Goal: Task Accomplishment & Management: Use online tool/utility

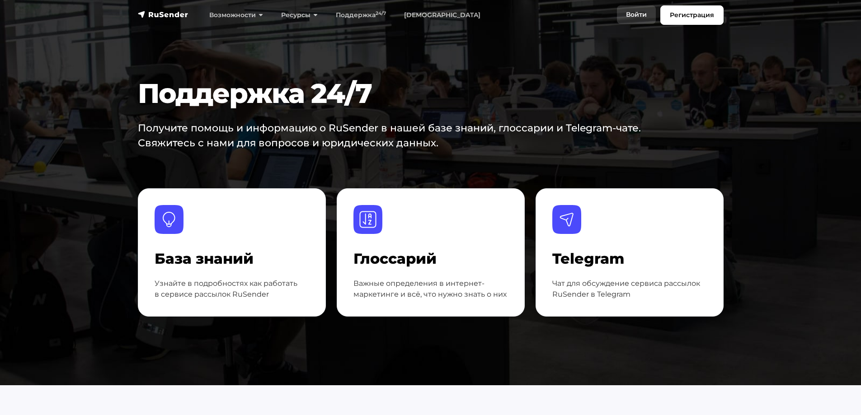
click at [639, 12] on link "Войти" at bounding box center [636, 14] width 39 height 19
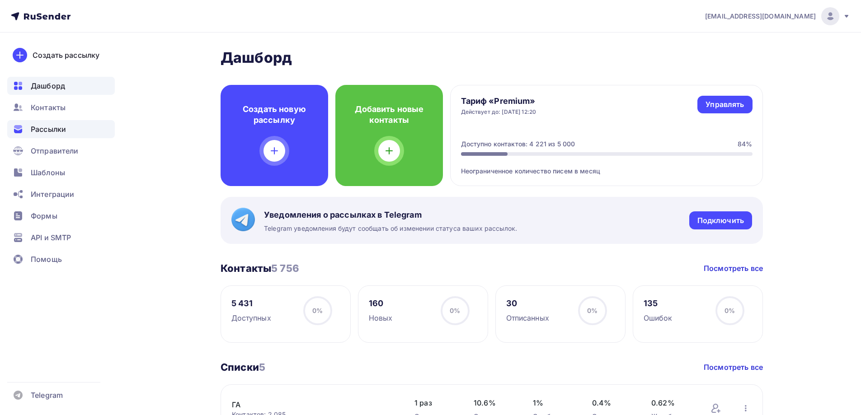
click at [47, 135] on div "Рассылки" at bounding box center [61, 129] width 108 height 18
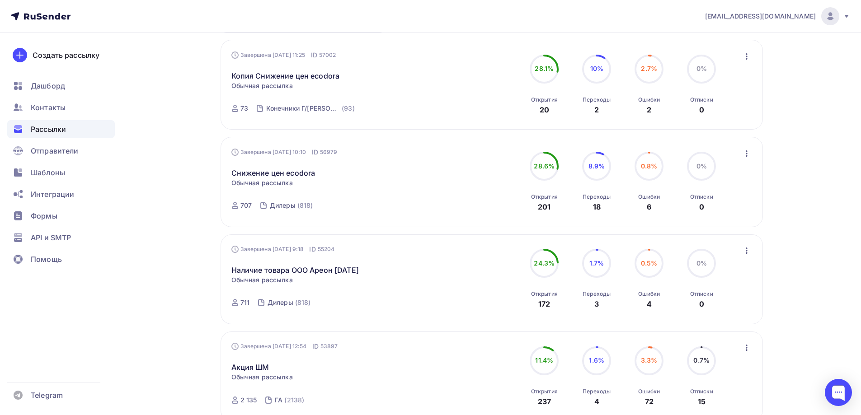
scroll to position [226, 0]
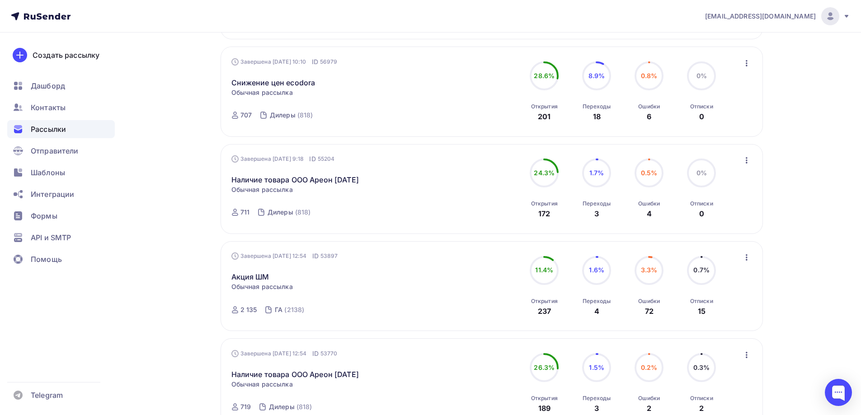
click at [745, 158] on icon "button" at bounding box center [746, 160] width 11 height 11
click at [704, 221] on div "Копировать в новую" at bounding box center [705, 220] width 93 height 11
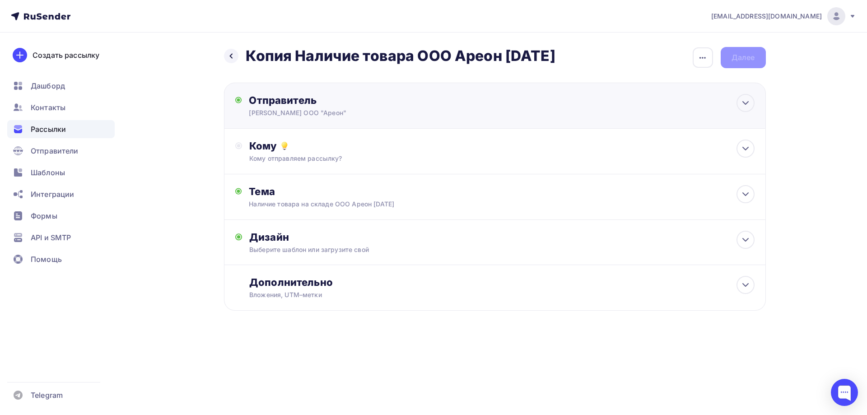
click at [342, 103] on div "Отправитель" at bounding box center [347, 100] width 196 height 13
type input "[PERSON_NAME] ООО "Ареон""
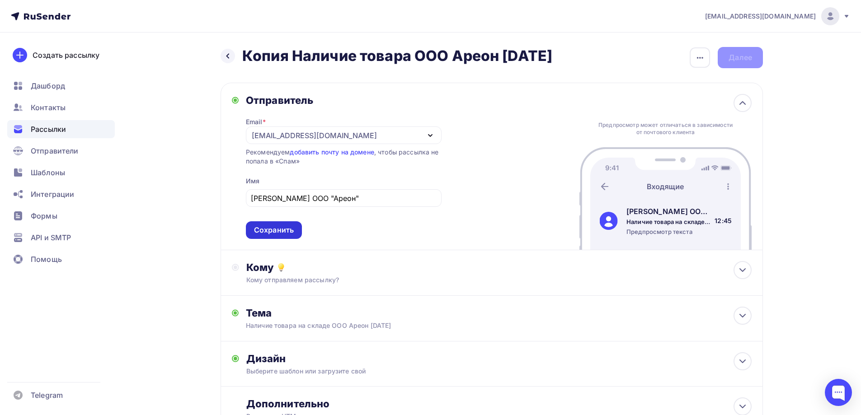
click at [268, 234] on div "Сохранить" at bounding box center [274, 230] width 40 height 10
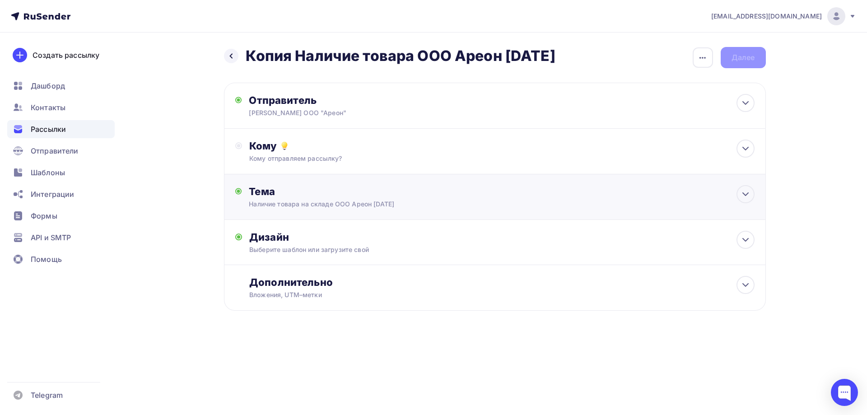
click at [362, 202] on div "Наличие товара на складе ООО Ареон [DATE]" at bounding box center [329, 204] width 161 height 9
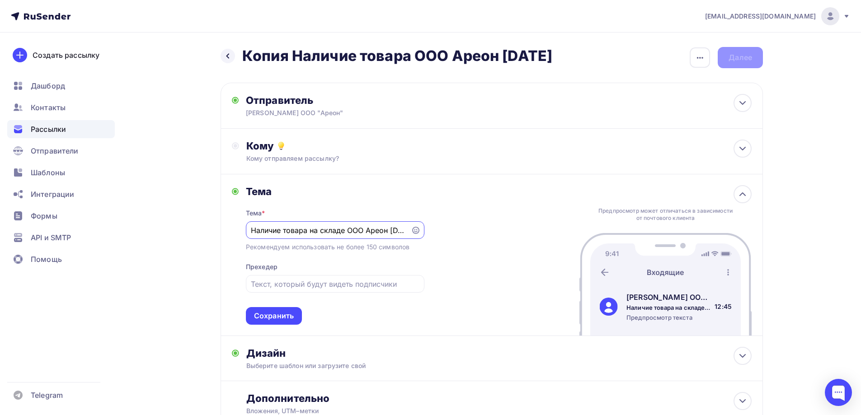
scroll to position [0, 12]
click at [382, 230] on input "Наличие товара на складе ООО Ареон [DATE]" at bounding box center [328, 230] width 155 height 11
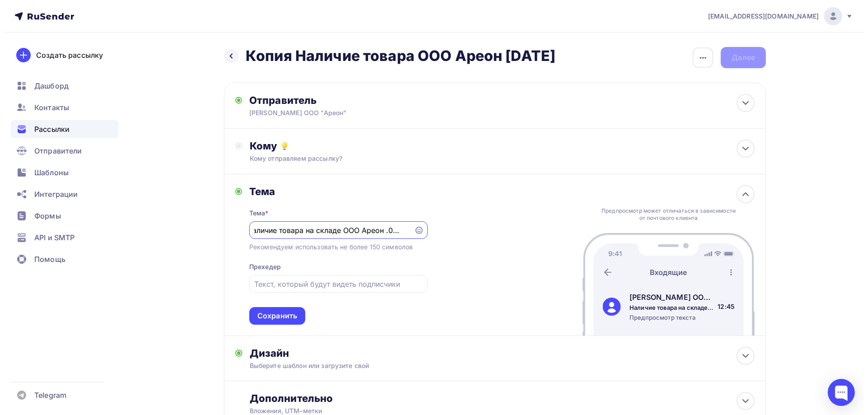
scroll to position [0, 6]
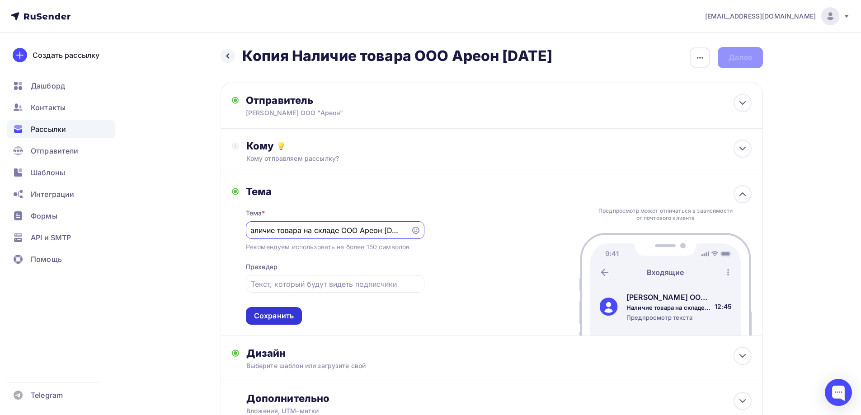
type input "Наличие товара на складе ООО Ареон [DATE]"
click at [281, 314] on div "Сохранить" at bounding box center [274, 316] width 40 height 10
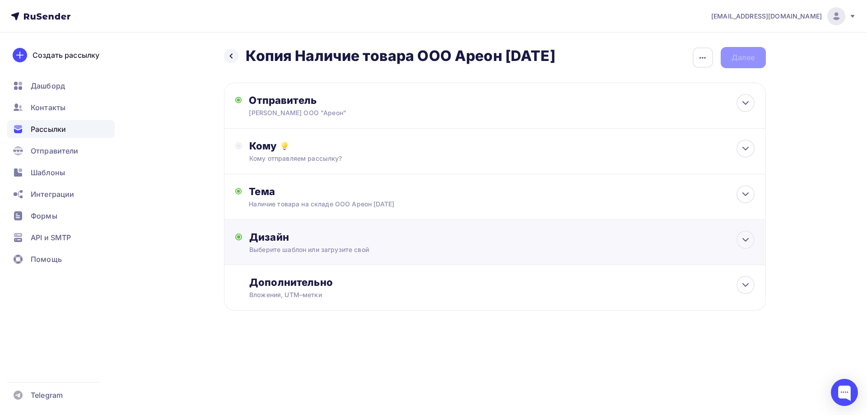
click at [496, 241] on div "Дизайн" at bounding box center [501, 237] width 505 height 13
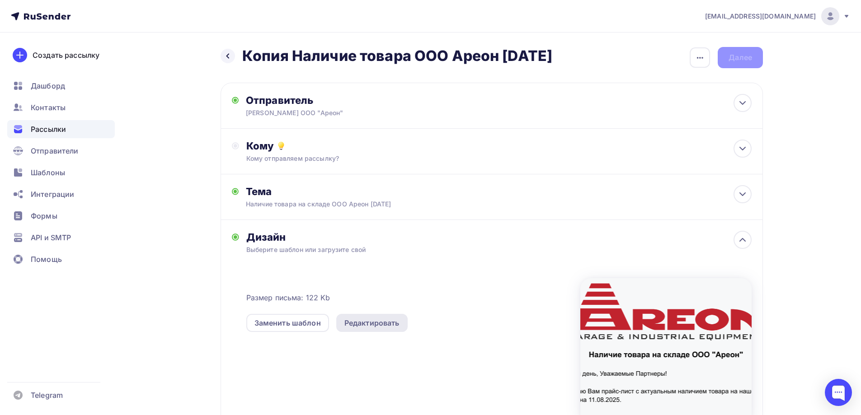
click at [376, 325] on div "Редактировать" at bounding box center [371, 323] width 55 height 11
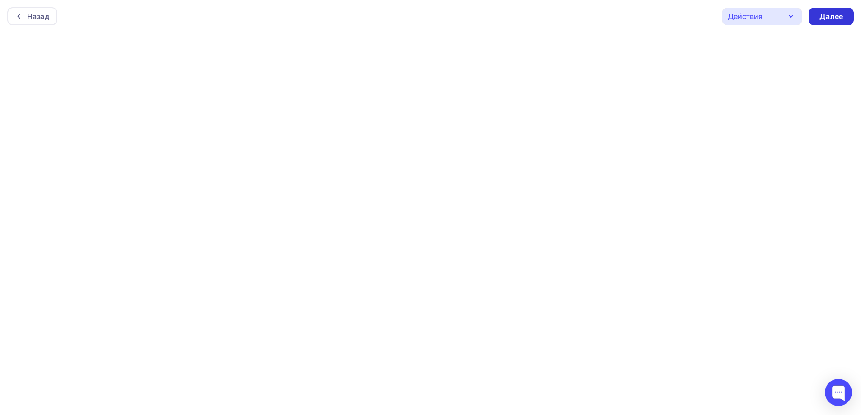
click at [831, 13] on div "Далее" at bounding box center [830, 16] width 23 height 10
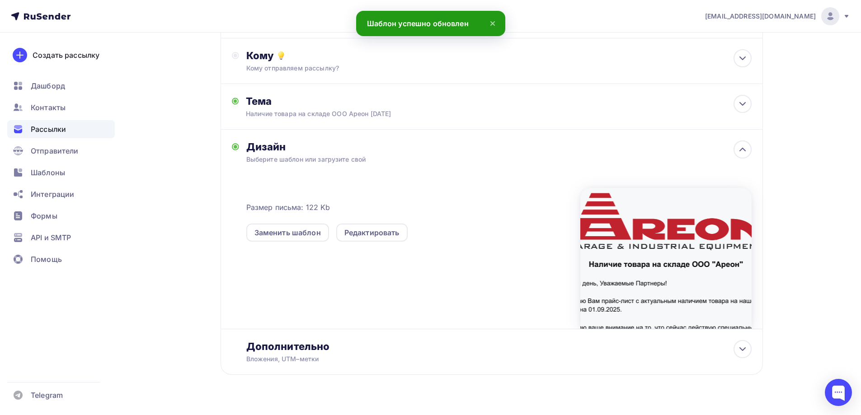
scroll to position [108, 0]
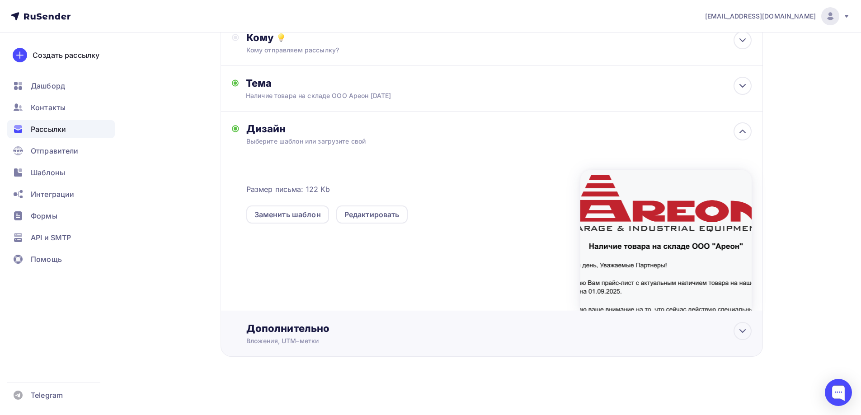
click at [304, 335] on div "Дополнительно Вложения, UTM–метки Вложения Наличие оборудования на складе ООО А…" at bounding box center [498, 333] width 505 height 23
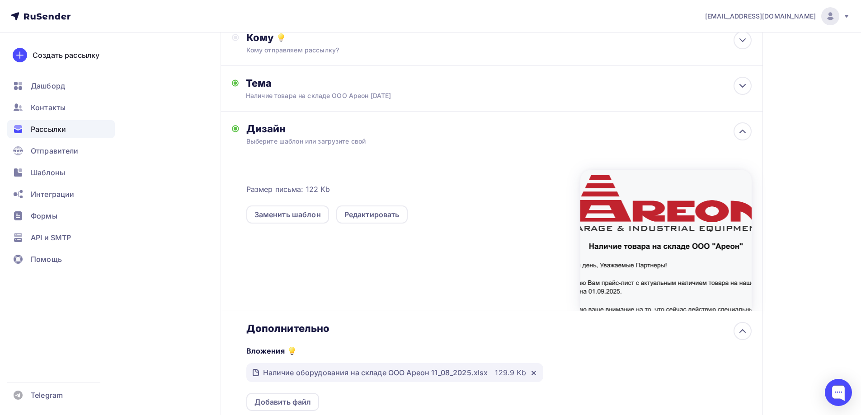
scroll to position [268, 0]
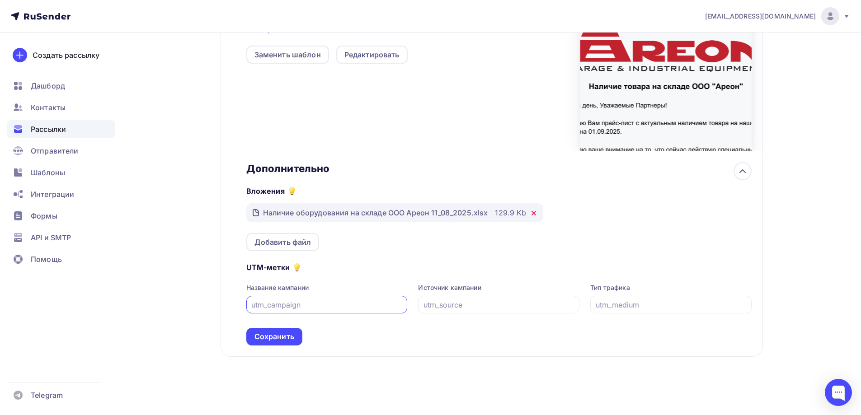
click at [534, 213] on icon at bounding box center [533, 213] width 7 height 7
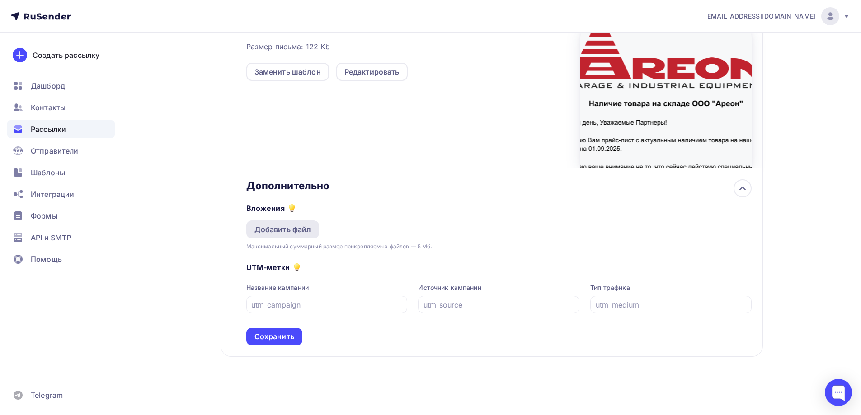
scroll to position [251, 0]
click at [294, 230] on div "Добавить файл" at bounding box center [282, 229] width 57 height 11
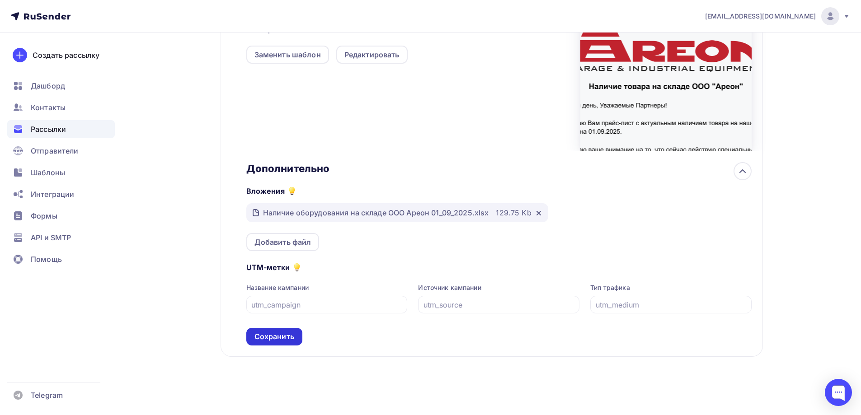
click at [281, 334] on div "Сохранить" at bounding box center [274, 337] width 40 height 10
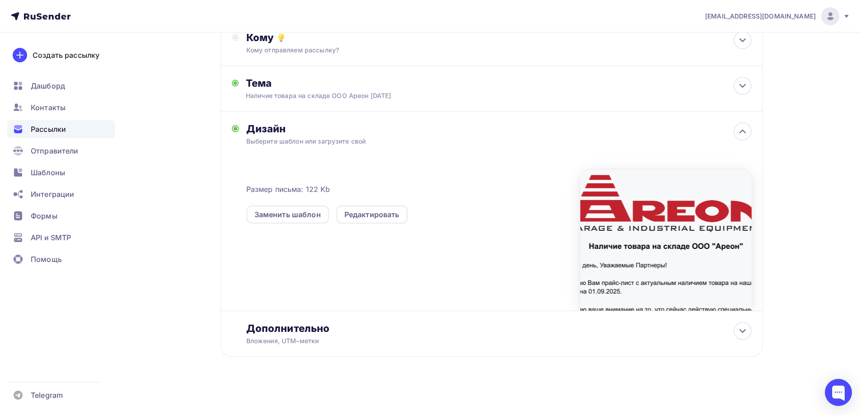
scroll to position [0, 0]
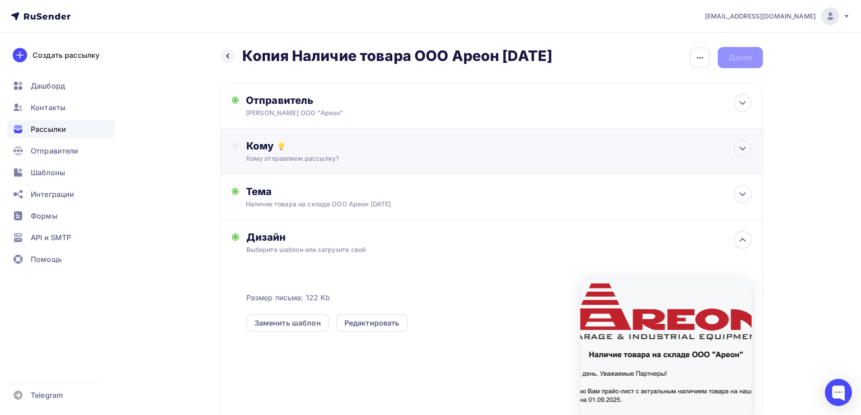
click at [366, 155] on div "Кому отправляем рассылку?" at bounding box center [473, 158] width 455 height 9
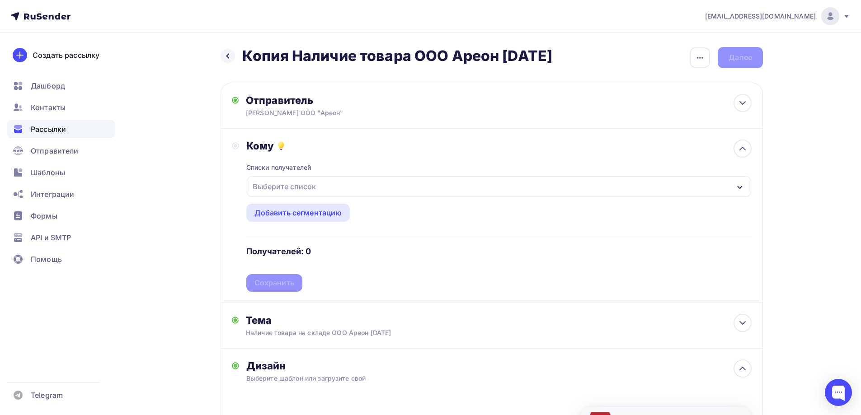
click at [310, 189] on div "Выберите список" at bounding box center [284, 186] width 70 height 16
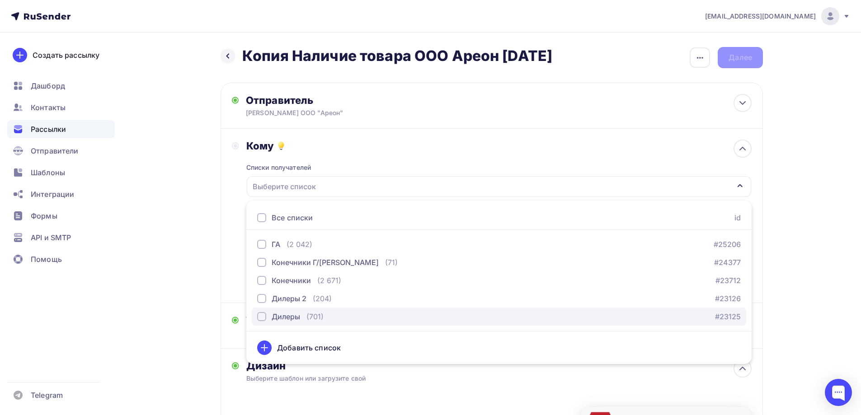
click at [290, 319] on div "Дилеры" at bounding box center [286, 316] width 28 height 11
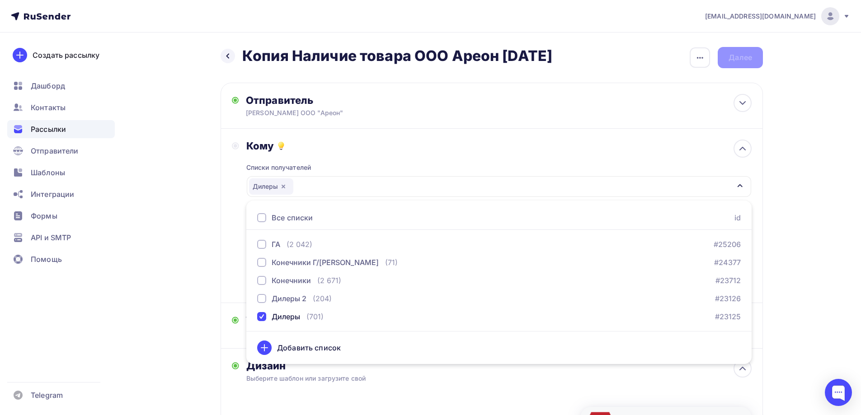
click at [153, 235] on div "Назад Копия Наличие товара ООО Ареон [DATE] Копия Наличие товара ООО Ареон [DAT…" at bounding box center [430, 343] width 741 height 620
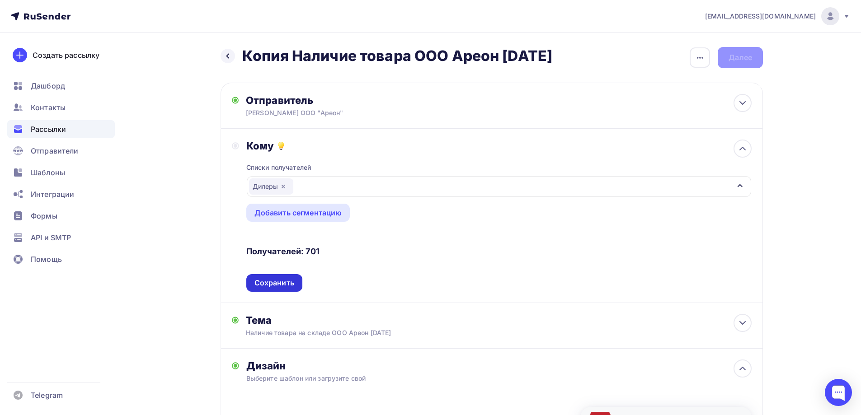
click at [282, 283] on div "Сохранить" at bounding box center [274, 283] width 40 height 10
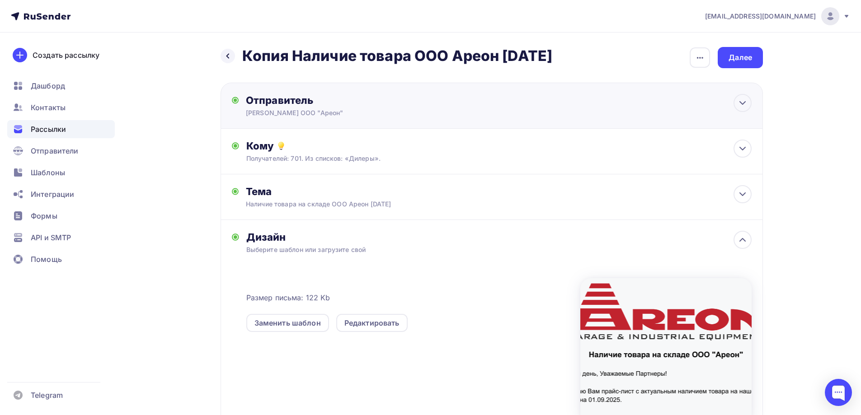
click at [423, 117] on div "Отправитель [PERSON_NAME] ООО "Ареон" Email * [EMAIL_ADDRESS][DOMAIN_NAME] [EMA…" at bounding box center [491, 106] width 542 height 46
type input "[PERSON_NAME] ООО "Ареон""
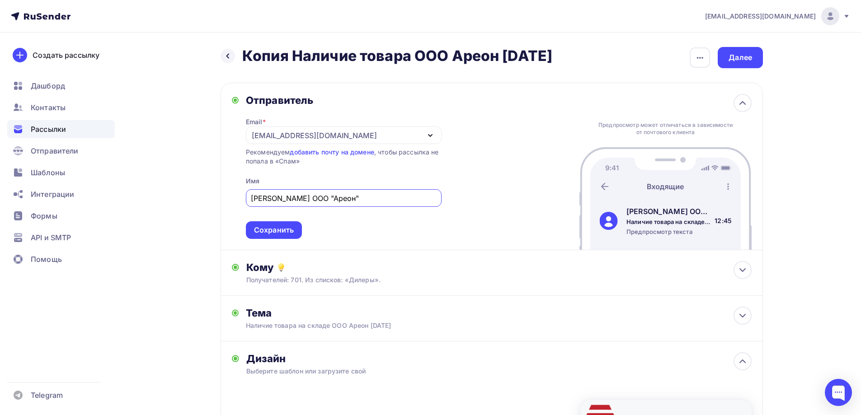
click at [160, 127] on div "Назад Копия Наличие товара ООО Ареон [DATE] Копия Наличие товара ООО Ареон [DAT…" at bounding box center [430, 339] width 741 height 613
click at [737, 58] on div "Далее" at bounding box center [739, 57] width 23 height 10
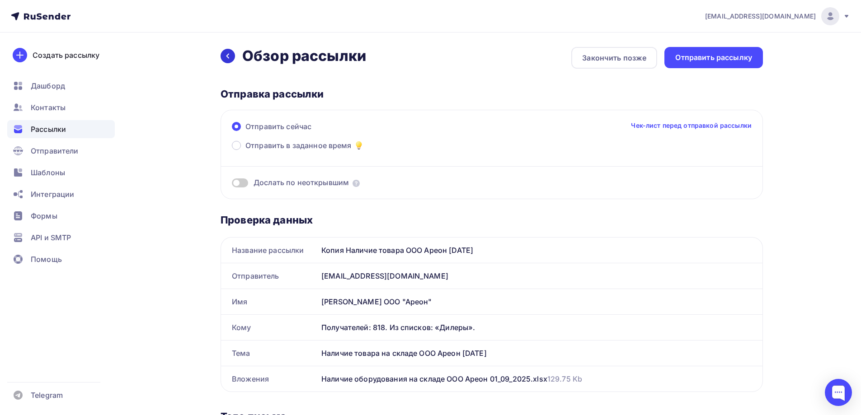
click at [225, 56] on icon at bounding box center [227, 55] width 7 height 7
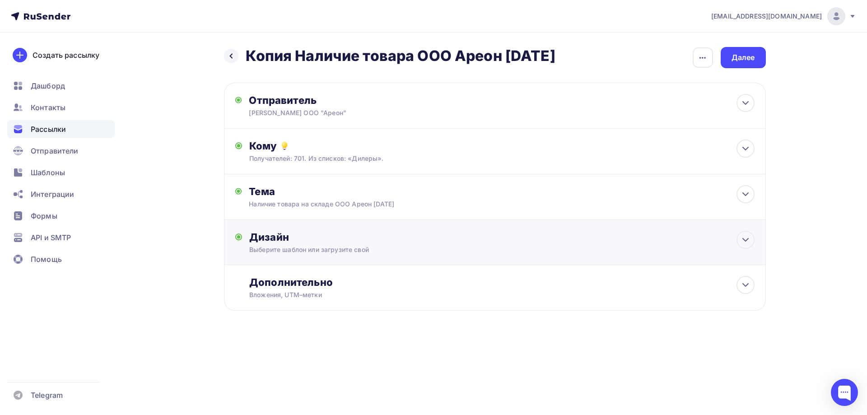
click at [317, 244] on div "Дизайн Выберите шаблон или загрузите свой Размер письма: 122 Kb Заменить шаблон…" at bounding box center [501, 242] width 505 height 23
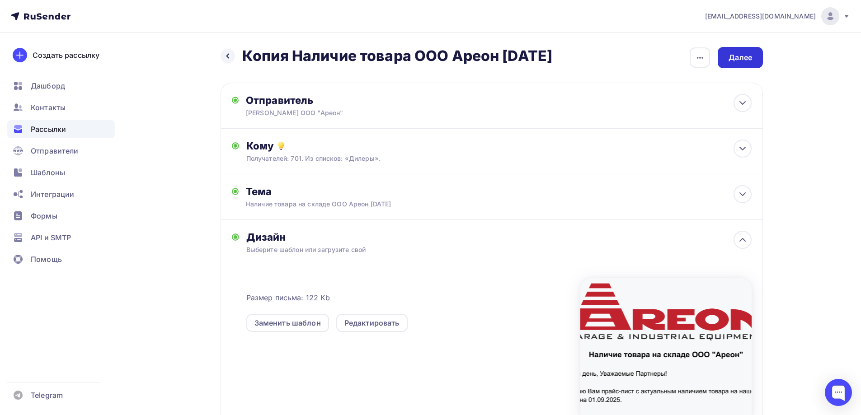
click at [736, 53] on div "Далее" at bounding box center [739, 57] width 23 height 10
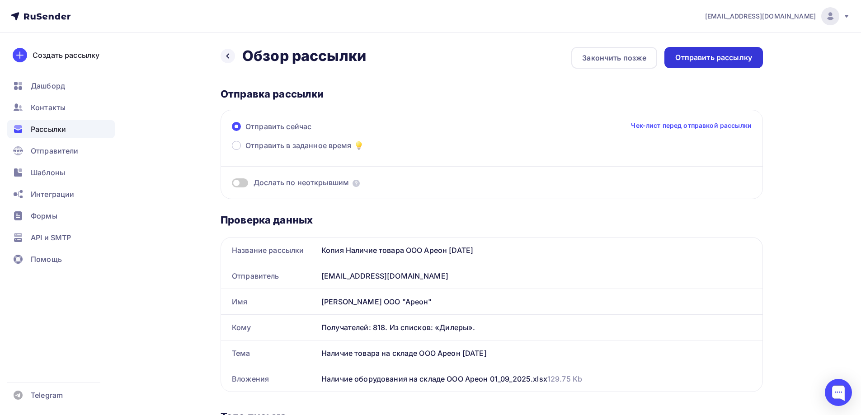
click at [714, 53] on div "Отправить рассылку" at bounding box center [713, 57] width 77 height 10
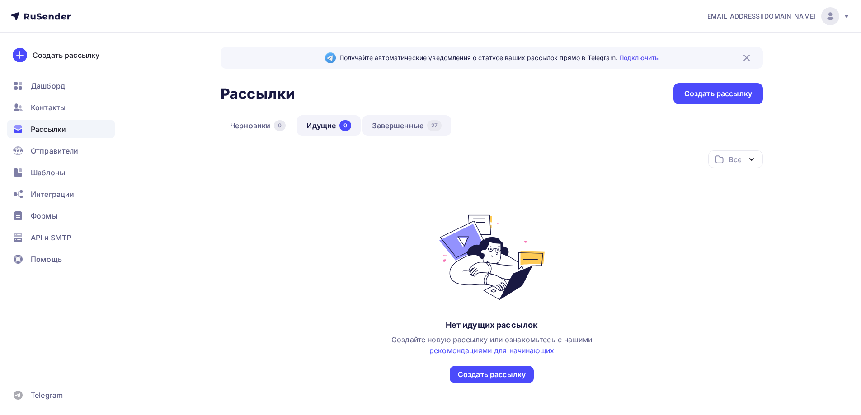
click at [402, 127] on link "Завершенные 27" at bounding box center [406, 125] width 89 height 21
